Goal: Transaction & Acquisition: Purchase product/service

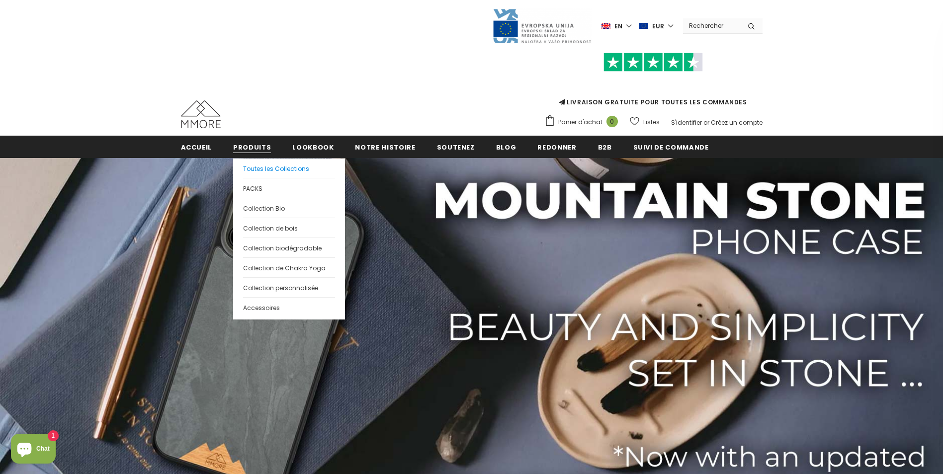
click at [268, 168] on span "Toutes les Collections" at bounding box center [276, 169] width 66 height 8
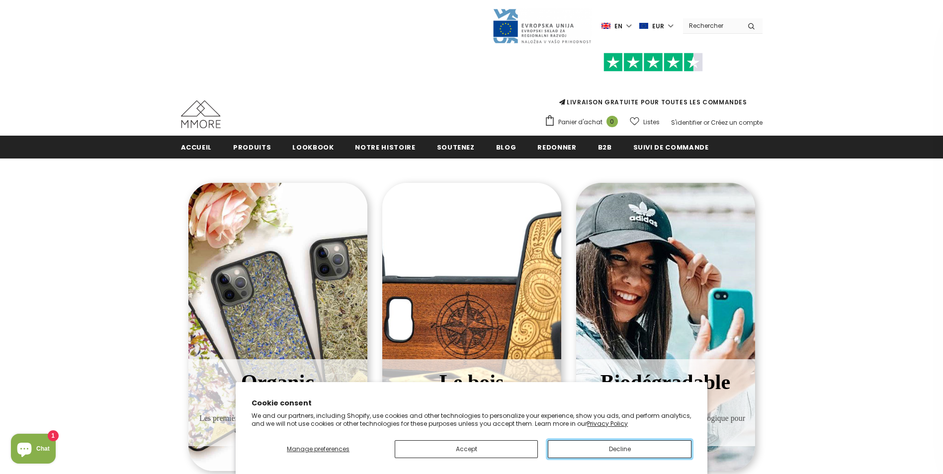
click at [565, 443] on button "Decline" at bounding box center [619, 450] width 143 height 18
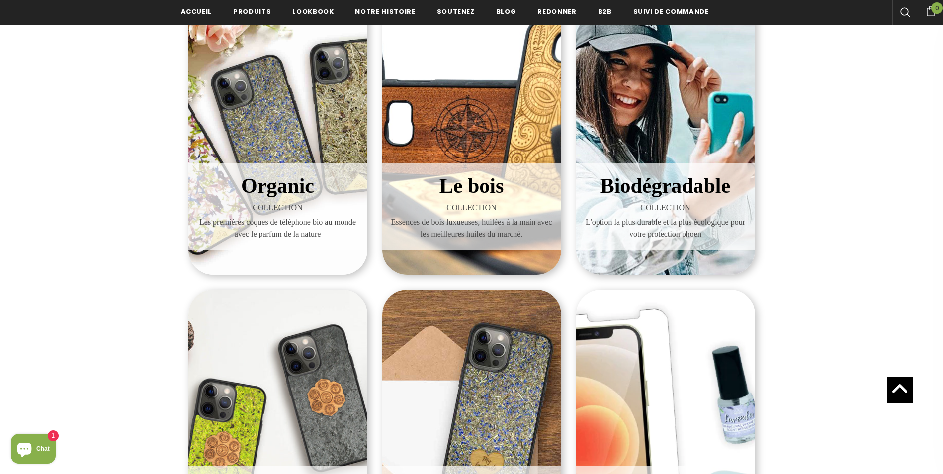
scroll to position [149, 0]
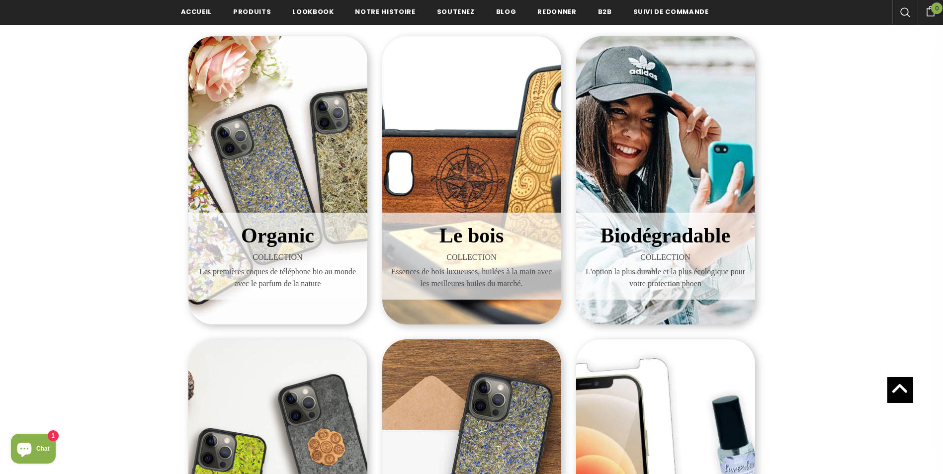
click at [325, 279] on span "Les premières coques de téléphone bio au monde avec le parfum de la nature" at bounding box center [278, 278] width 164 height 24
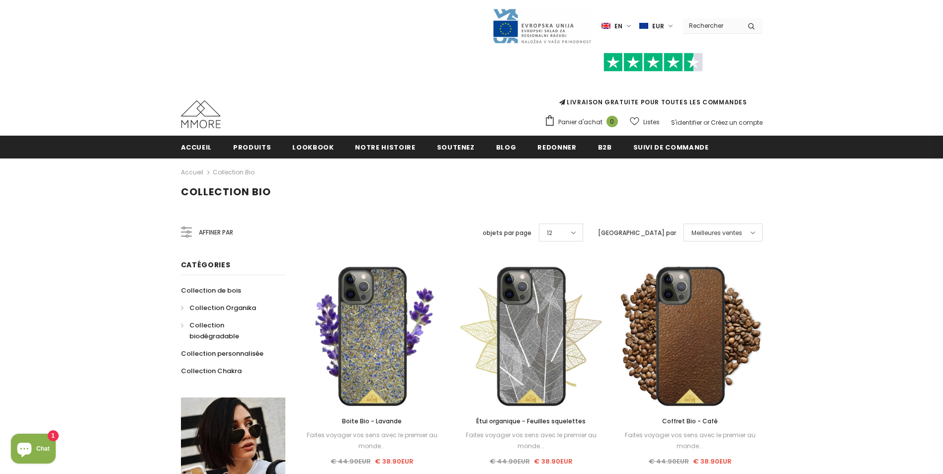
click at [215, 328] on span "Collection biodégradable" at bounding box center [214, 331] width 50 height 20
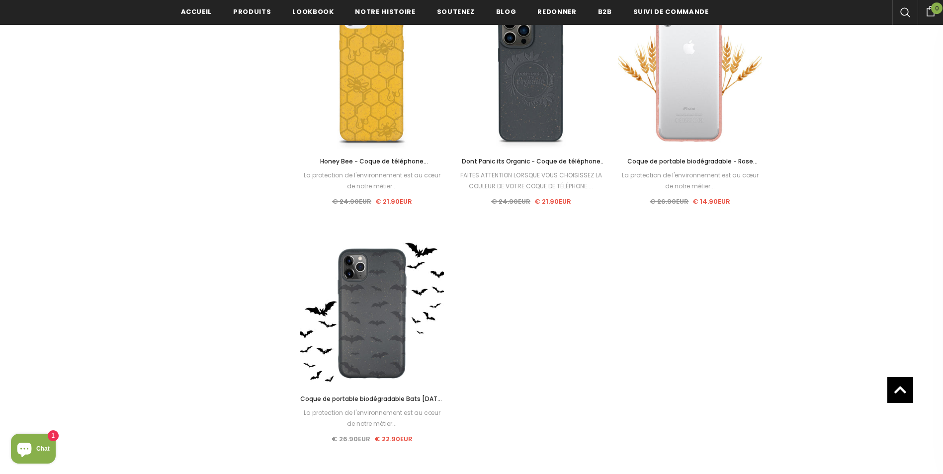
scroll to position [1243, 0]
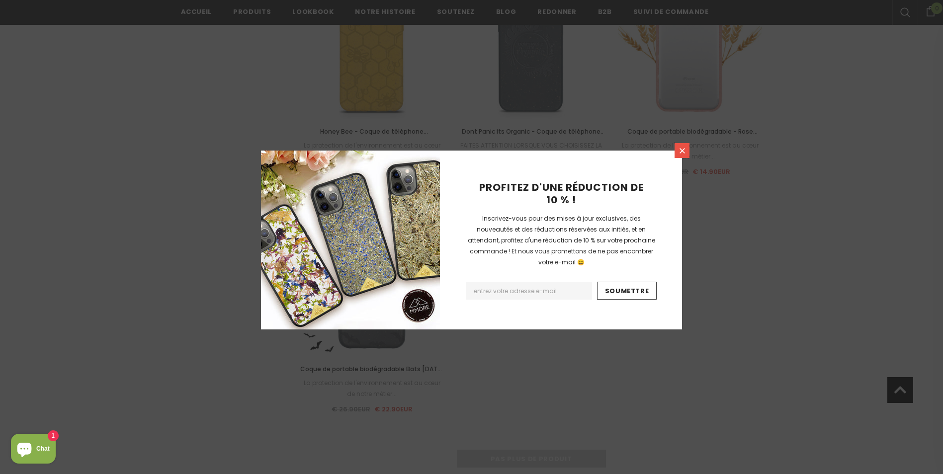
click at [681, 155] on icon at bounding box center [682, 151] width 8 height 8
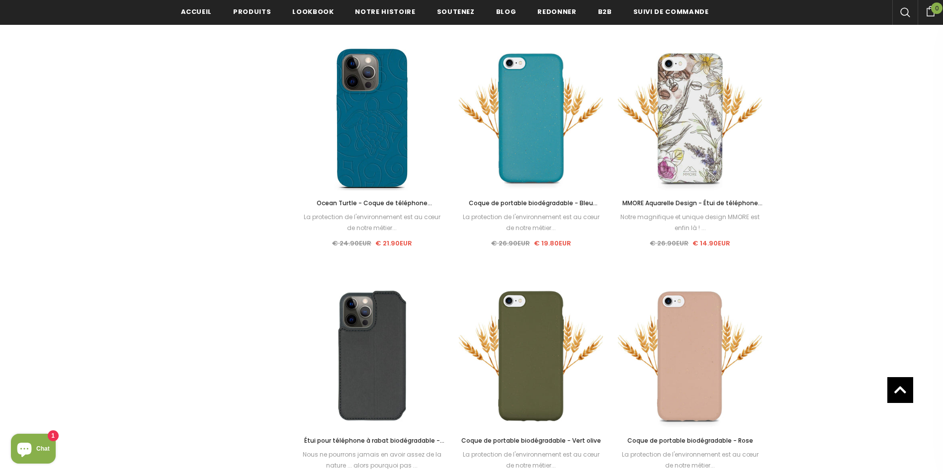
scroll to position [647, 0]
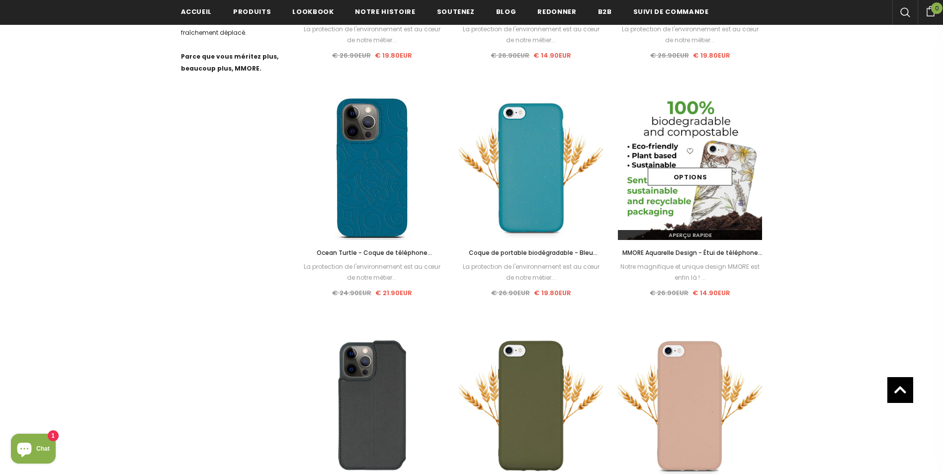
click at [726, 197] on img at bounding box center [690, 168] width 144 height 144
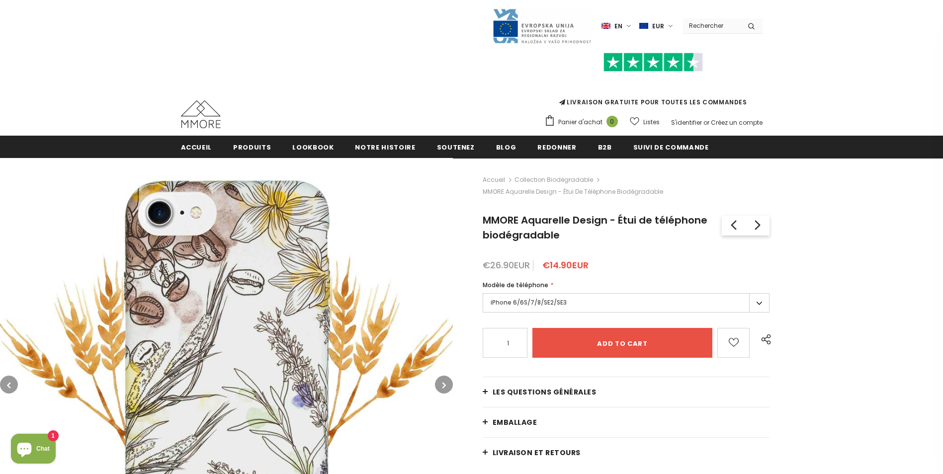
click at [751, 303] on label "iPhone 6/6S/7/8/SE2/SE3" at bounding box center [626, 302] width 287 height 19
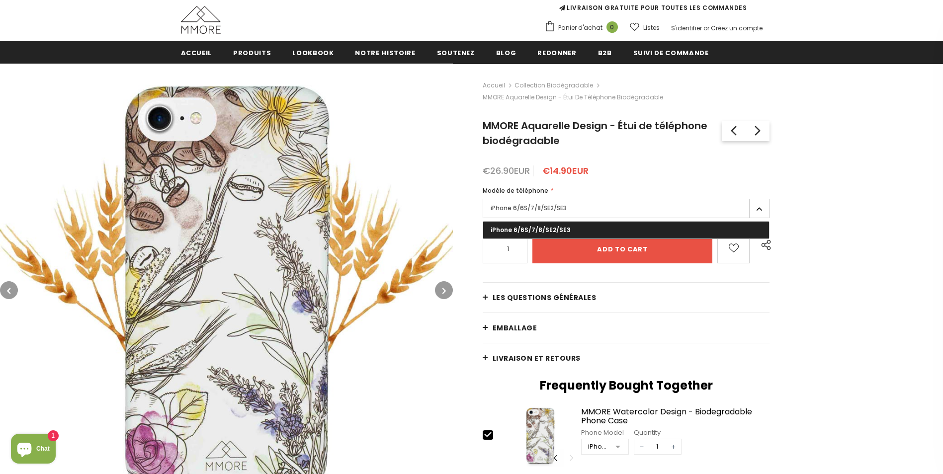
scroll to position [99, 0]
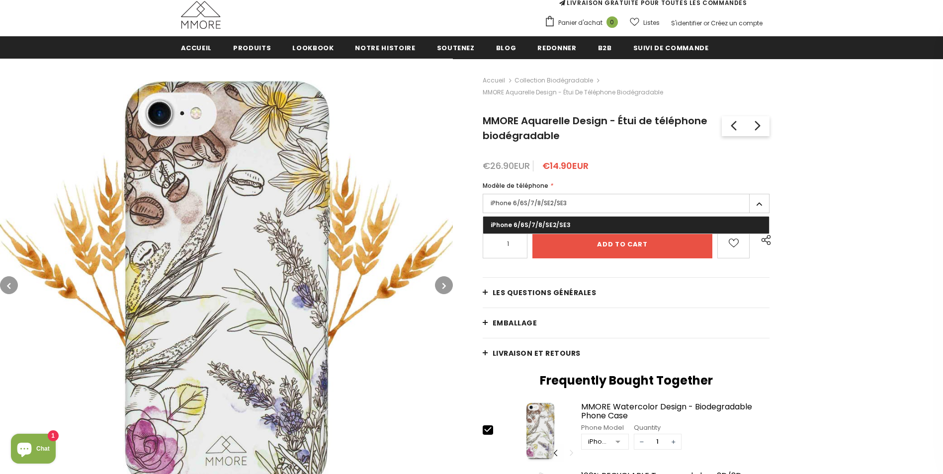
click at [454, 214] on div "Accueil Collection biodégradable MMORE Aquarelle Design - Étui de téléphone bio…" at bounding box center [698, 378] width 490 height 639
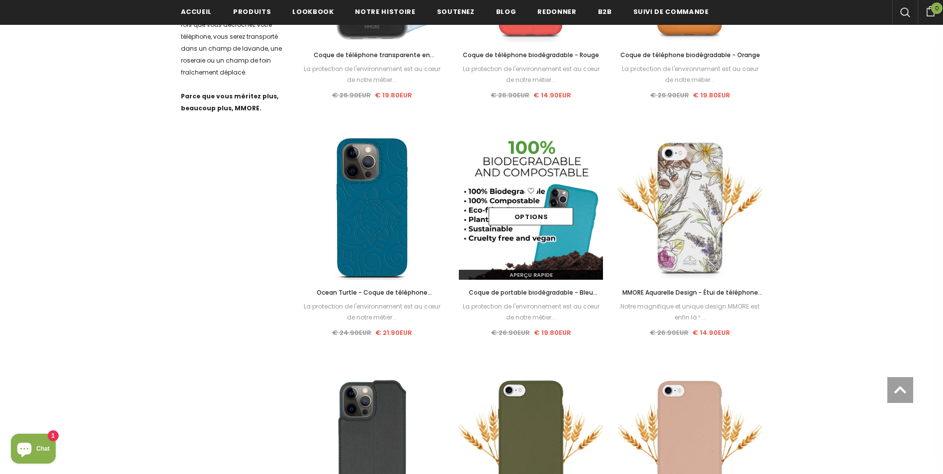
scroll to position [647, 0]
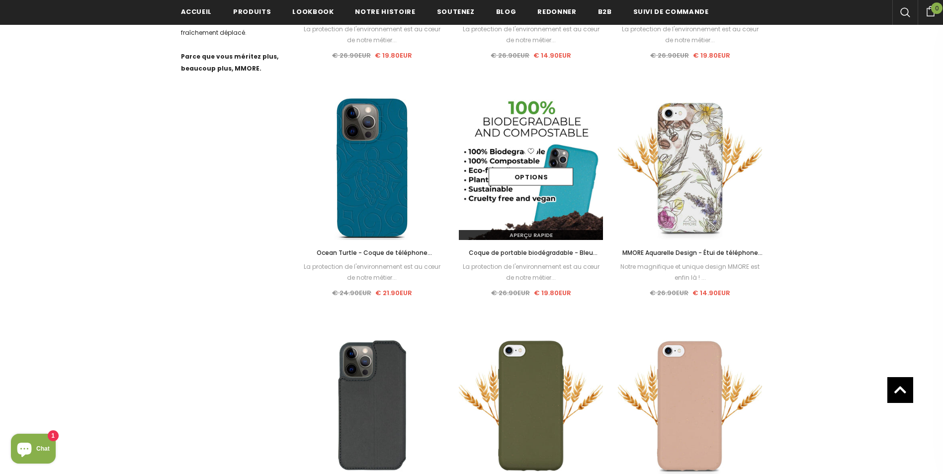
click at [572, 200] on img at bounding box center [531, 168] width 144 height 144
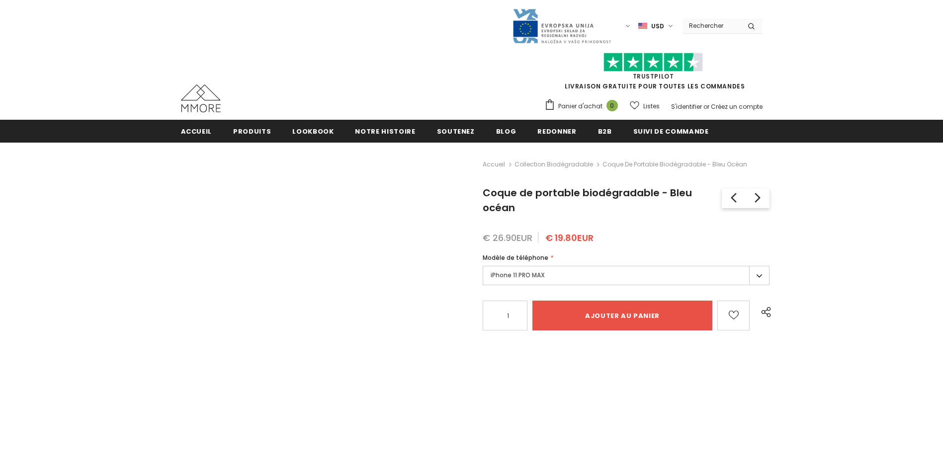
type input "Add to cart"
